Goal: Task Accomplishment & Management: Use online tool/utility

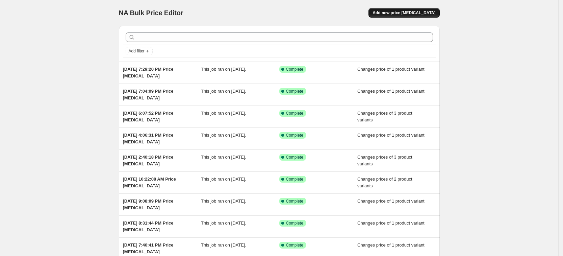
click at [429, 9] on button "Add new price [MEDICAL_DATA]" at bounding box center [404, 12] width 71 height 9
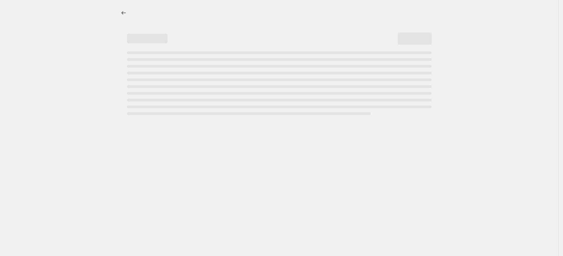
select select "percentage"
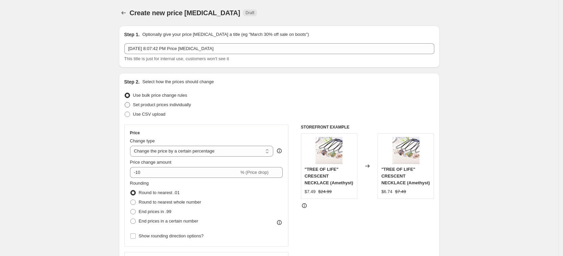
click at [176, 104] on span "Set product prices individually" at bounding box center [162, 104] width 58 height 5
click at [125, 102] on input "Set product prices individually" at bounding box center [125, 102] width 0 height 0
radio input "true"
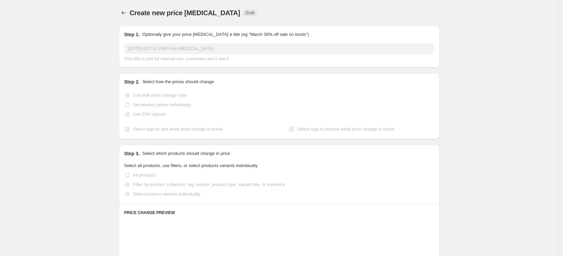
click at [194, 194] on span "Select product variants individually" at bounding box center [166, 193] width 67 height 5
click at [125, 192] on input "Select product variants individually" at bounding box center [125, 191] width 0 height 0
radio input "true"
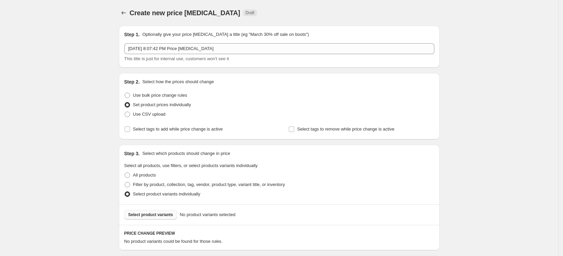
click at [171, 213] on button "Select product variants" at bounding box center [150, 214] width 53 height 9
click at [167, 216] on span "Select product variants" at bounding box center [150, 214] width 45 height 5
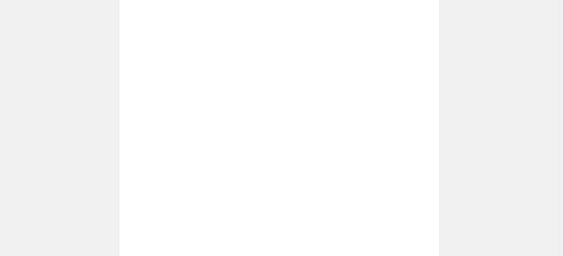
scroll to position [199, 0]
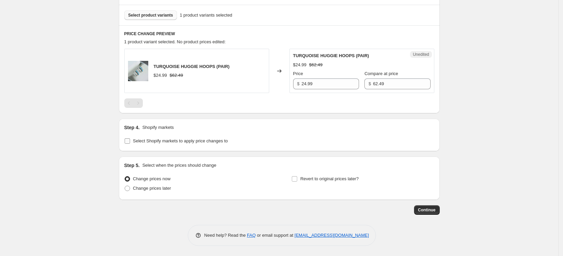
click at [165, 140] on span "Select Shopify markets to apply price changes to" at bounding box center [180, 140] width 95 height 5
click at [130, 140] on input "Select Shopify markets to apply price changes to" at bounding box center [127, 140] width 5 height 5
checkbox input "true"
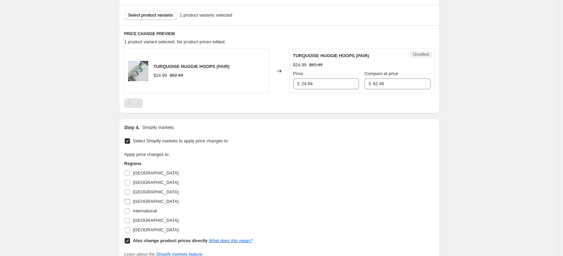
click at [148, 199] on span "[GEOGRAPHIC_DATA]" at bounding box center [156, 201] width 46 height 5
click at [130, 199] on input "[GEOGRAPHIC_DATA]" at bounding box center [127, 201] width 5 height 5
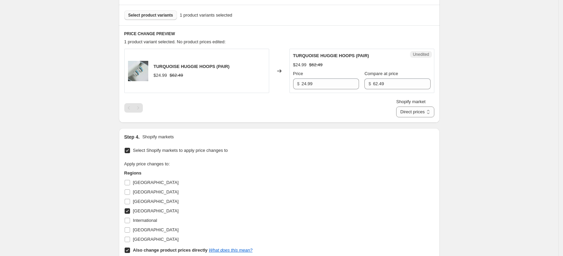
click at [142, 207] on label "[GEOGRAPHIC_DATA]" at bounding box center [151, 210] width 54 height 9
click at [130, 208] on input "[GEOGRAPHIC_DATA]" at bounding box center [127, 210] width 5 height 5
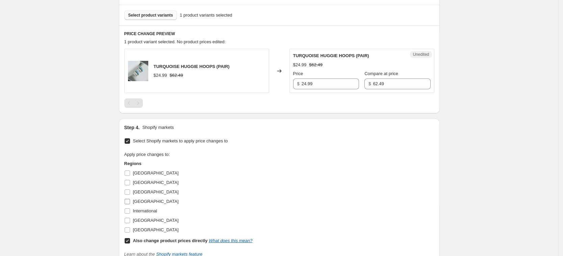
click at [140, 199] on span "[GEOGRAPHIC_DATA]" at bounding box center [156, 201] width 46 height 5
click at [130, 199] on input "[GEOGRAPHIC_DATA]" at bounding box center [127, 201] width 5 height 5
checkbox input "true"
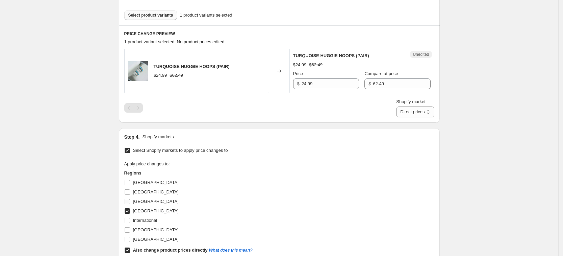
click at [140, 202] on span "[GEOGRAPHIC_DATA]" at bounding box center [156, 201] width 46 height 5
click at [130, 202] on input "[GEOGRAPHIC_DATA]" at bounding box center [127, 201] width 5 height 5
checkbox input "true"
click at [148, 229] on span "[GEOGRAPHIC_DATA]" at bounding box center [156, 229] width 46 height 5
click at [130, 229] on input "[GEOGRAPHIC_DATA]" at bounding box center [127, 229] width 5 height 5
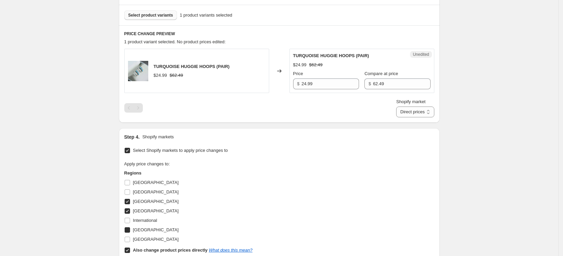
checkbox input "true"
click at [153, 241] on span "[GEOGRAPHIC_DATA]" at bounding box center [156, 239] width 46 height 5
click at [130, 241] on input "[GEOGRAPHIC_DATA]" at bounding box center [127, 239] width 5 height 5
checkbox input "true"
click at [163, 250] on b "Also change product prices directly" at bounding box center [170, 249] width 75 height 5
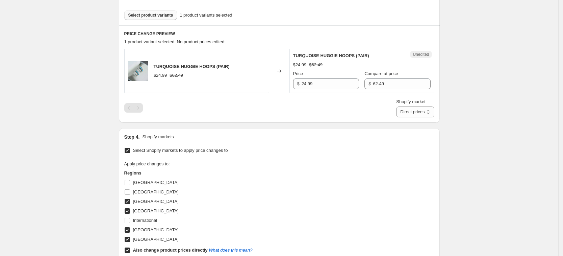
click at [130, 250] on input "Also change product prices directly What does this mean?" at bounding box center [127, 249] width 5 height 5
checkbox input "false"
select select "34367439004"
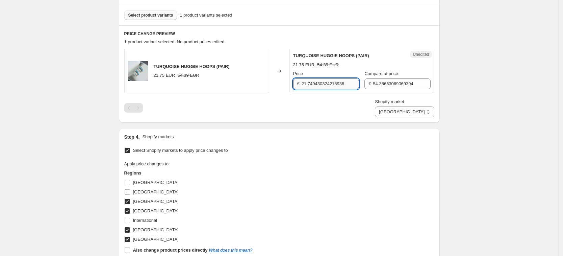
click at [322, 82] on input "21.749430324218938" at bounding box center [330, 83] width 57 height 11
type input "24.99"
click at [413, 81] on input "54.38663069069394" at bounding box center [401, 83] width 57 height 11
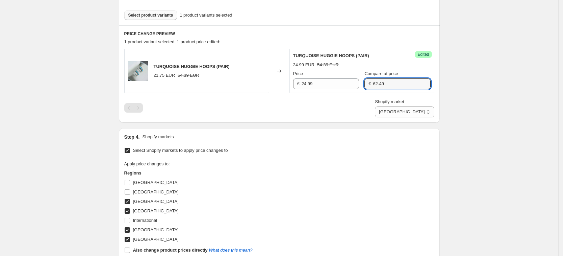
type input "62.49"
click at [395, 101] on div "Shopify market [GEOGRAPHIC_DATA] [GEOGRAPHIC_DATA] [GEOGRAPHIC_DATA] [GEOGRAPHI…" at bounding box center [279, 107] width 310 height 19
click at [425, 108] on select "[GEOGRAPHIC_DATA] [GEOGRAPHIC_DATA] [GEOGRAPHIC_DATA] [GEOGRAPHIC_DATA]" at bounding box center [404, 111] width 59 height 11
select select "34367209628"
click at [391, 117] on select "[GEOGRAPHIC_DATA] [GEOGRAPHIC_DATA] [GEOGRAPHIC_DATA] [GEOGRAPHIC_DATA]" at bounding box center [404, 111] width 59 height 11
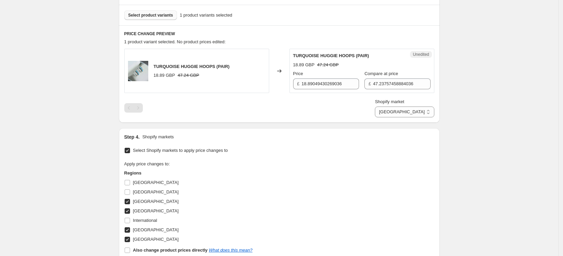
click at [304, 75] on span "Price" at bounding box center [298, 73] width 10 height 5
click at [305, 78] on input "18.89049430269036" at bounding box center [330, 83] width 57 height 11
click at [318, 83] on input "18.89049430269036" at bounding box center [330, 83] width 57 height 11
click at [319, 83] on input "18.89049430269036" at bounding box center [330, 83] width 57 height 11
type input "24.99"
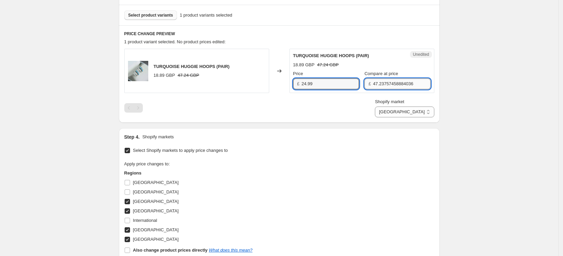
click at [390, 80] on input "47.23757458884036" at bounding box center [401, 83] width 57 height 11
type input "62.49"
click at [378, 97] on div "TURQUOISE HUGGIE HOOPS (PAIR) 18.89 GBP 47.24 GBP Changed to Success Edited TUR…" at bounding box center [279, 83] width 310 height 69
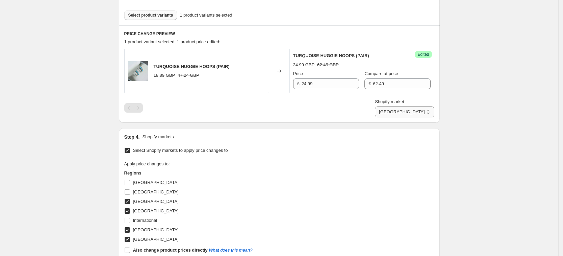
click at [406, 106] on select "[GEOGRAPHIC_DATA] [GEOGRAPHIC_DATA] [GEOGRAPHIC_DATA] [GEOGRAPHIC_DATA]" at bounding box center [404, 111] width 59 height 11
select select "34367406236"
click at [406, 117] on select "[GEOGRAPHIC_DATA] [GEOGRAPHIC_DATA] [GEOGRAPHIC_DATA] [GEOGRAPHIC_DATA]" at bounding box center [404, 111] width 59 height 11
click at [321, 86] on input "21.749430324218938" at bounding box center [330, 83] width 57 height 11
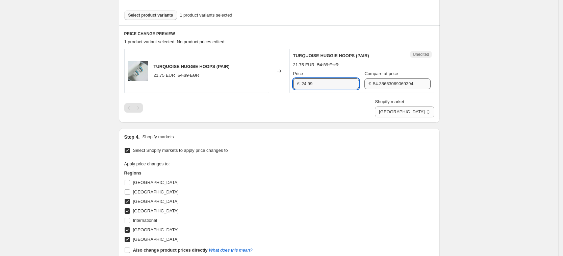
type input "24.99"
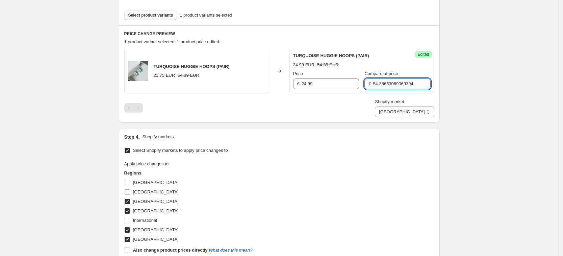
click at [389, 82] on input "54.38663069069394" at bounding box center [401, 83] width 57 height 11
click at [389, 81] on input "54.38663069069394" at bounding box center [401, 83] width 57 height 11
type input "62.49"
drag, startPoint x: 374, startPoint y: 116, endPoint x: 406, endPoint y: 153, distance: 49.6
click at [374, 116] on div "Shopify market [GEOGRAPHIC_DATA] [GEOGRAPHIC_DATA] [GEOGRAPHIC_DATA] [GEOGRAPHI…" at bounding box center [279, 107] width 310 height 19
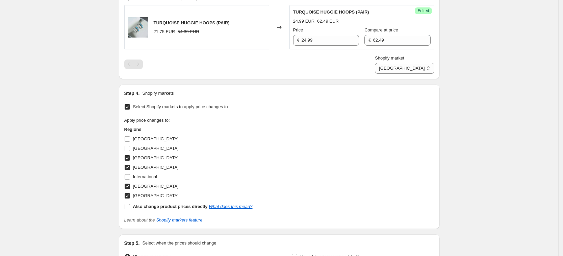
scroll to position [321, 0]
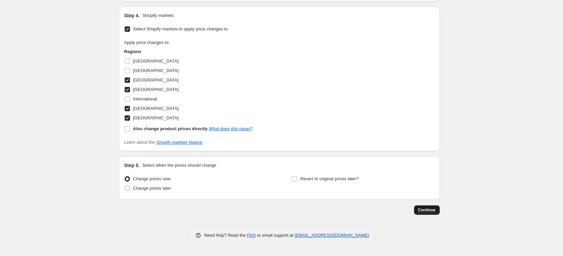
click at [429, 212] on span "Continue" at bounding box center [427, 209] width 18 height 5
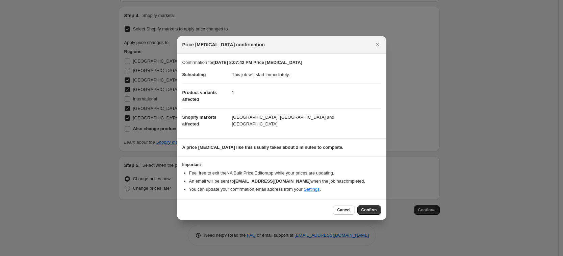
click at [363, 212] on span "Confirm" at bounding box center [370, 209] width 16 height 5
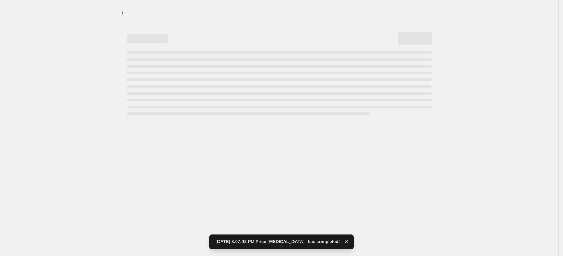
select select "34367406236"
